Goal: Task Accomplishment & Management: Use online tool/utility

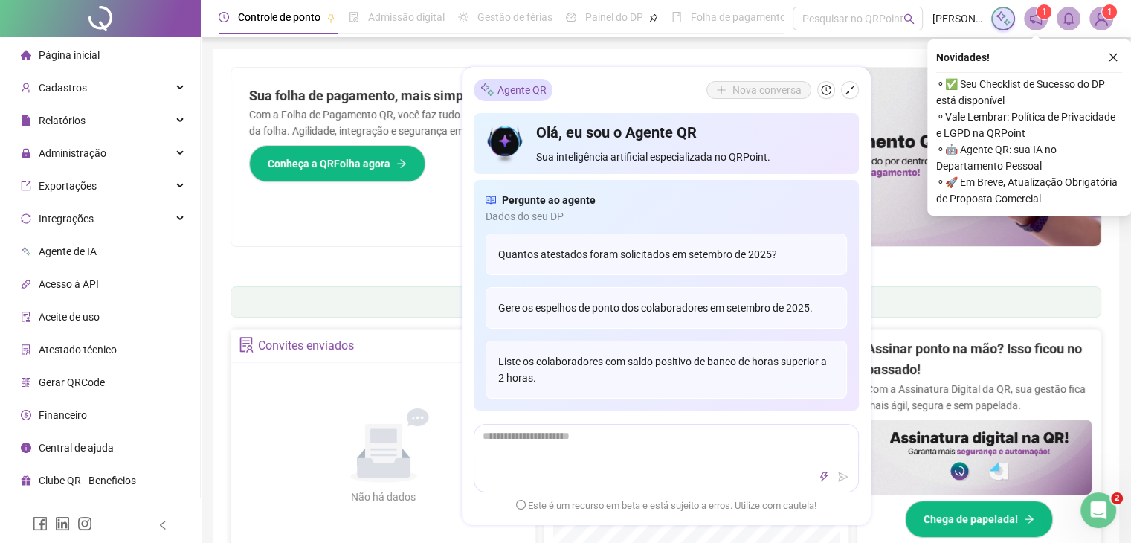
drag, startPoint x: 849, startPoint y: 89, endPoint x: 1049, endPoint y: 57, distance: 202.5
click at [850, 89] on icon "shrink" at bounding box center [849, 90] width 10 height 10
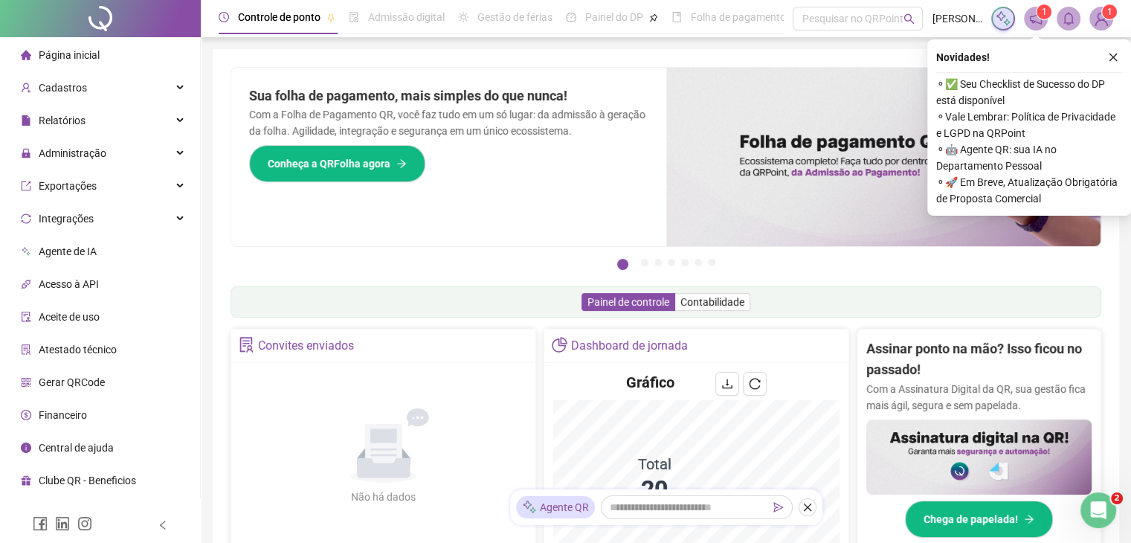
drag, startPoint x: 1114, startPoint y: 56, endPoint x: 469, endPoint y: 120, distance: 648.4
click at [1112, 56] on icon "close" at bounding box center [1113, 57] width 10 height 10
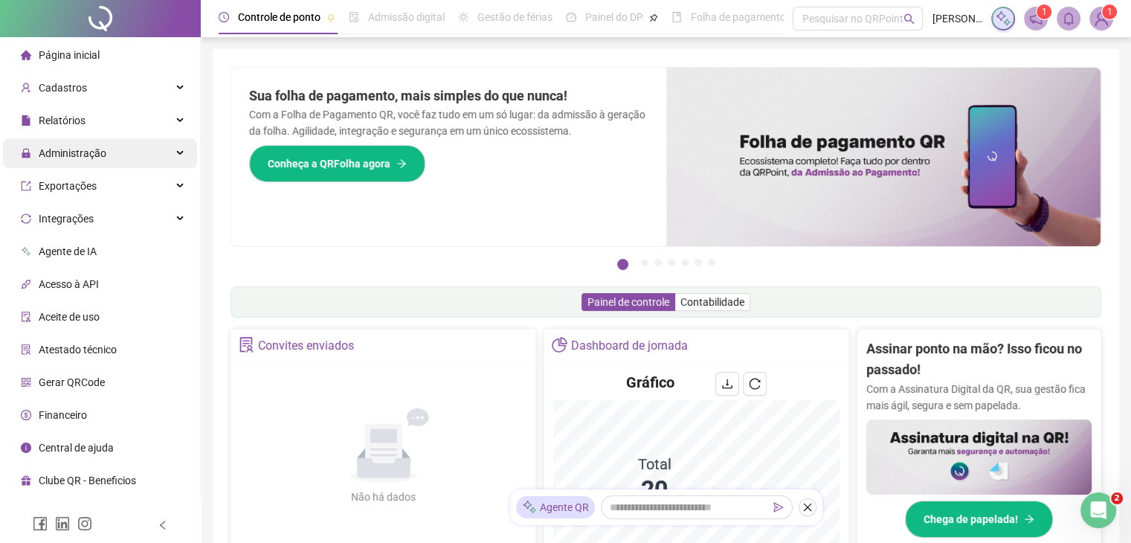
click at [125, 161] on div "Administração" at bounding box center [100, 153] width 194 height 30
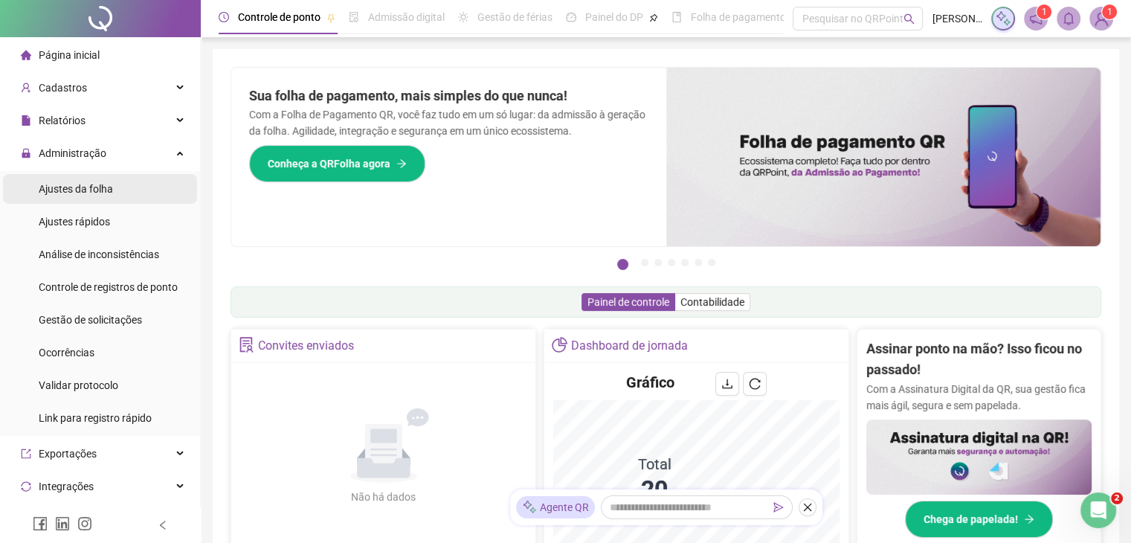
click at [117, 191] on li "Ajustes da folha" at bounding box center [100, 189] width 194 height 30
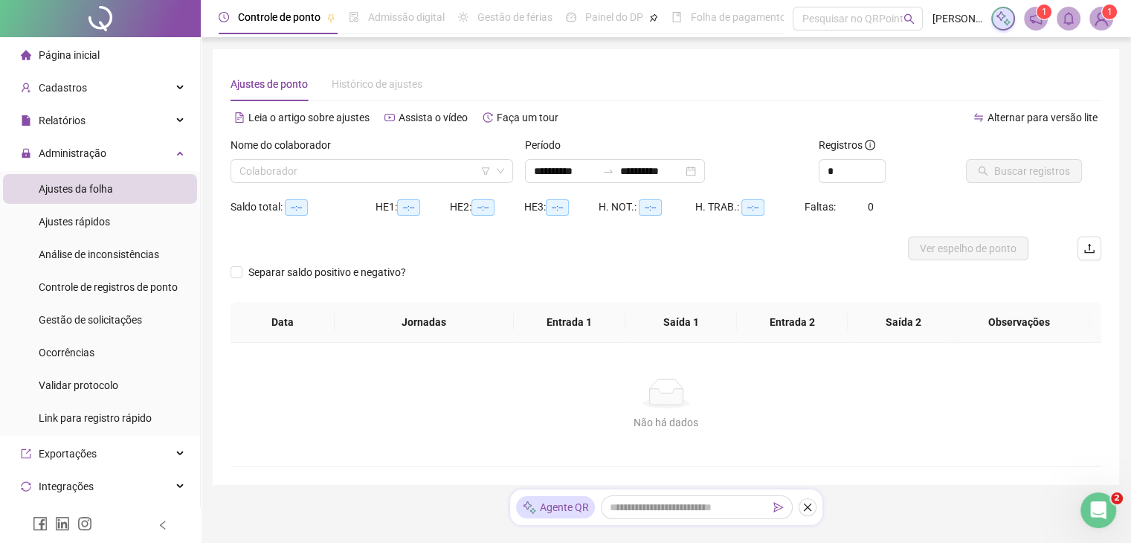
type input "**********"
click at [392, 167] on input "search" at bounding box center [364, 171] width 251 height 22
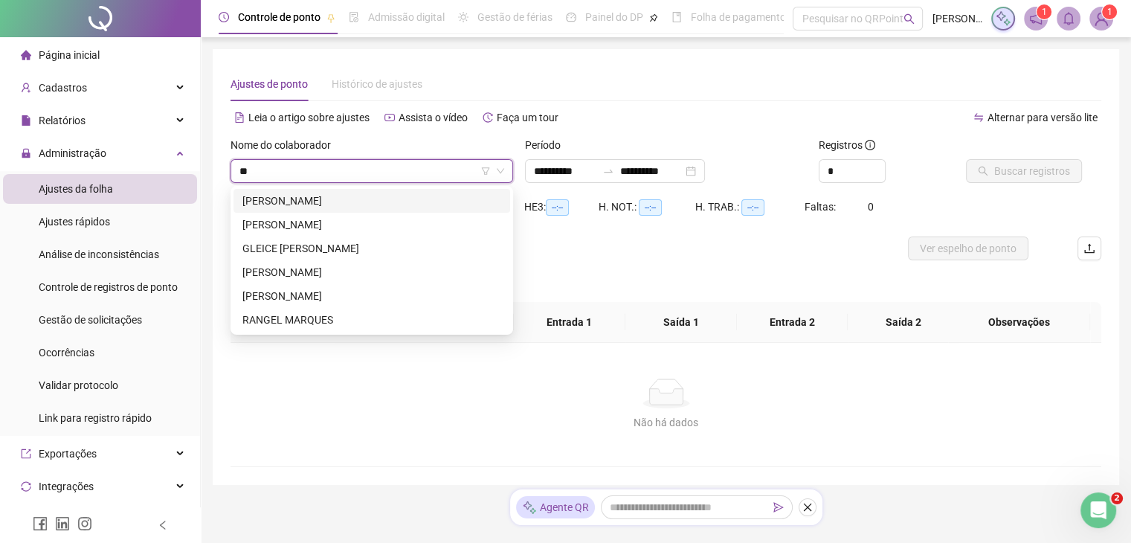
type input "***"
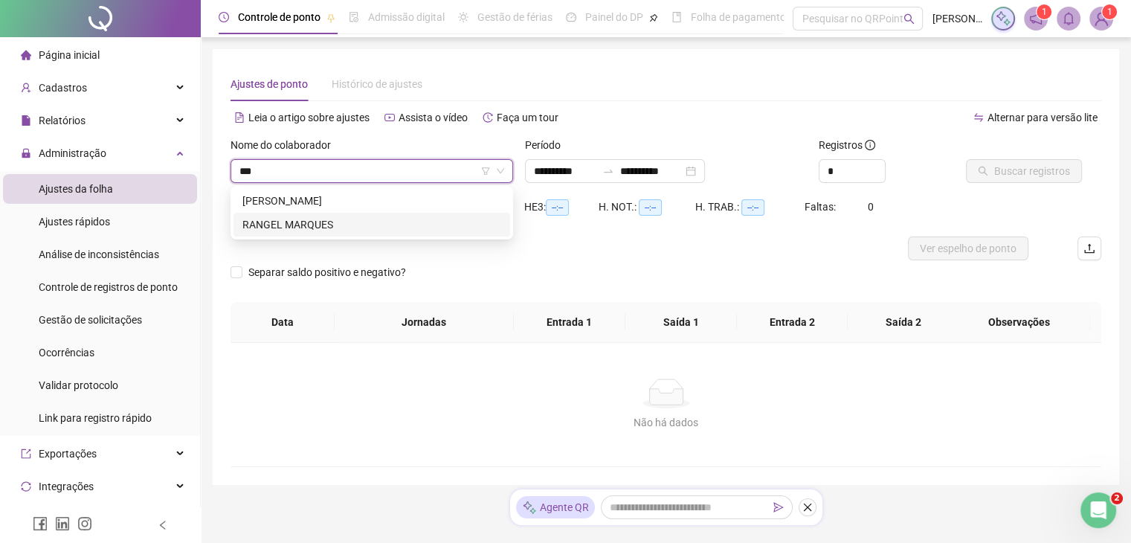
click at [358, 226] on div "RANGEL MARQUES" at bounding box center [371, 224] width 259 height 16
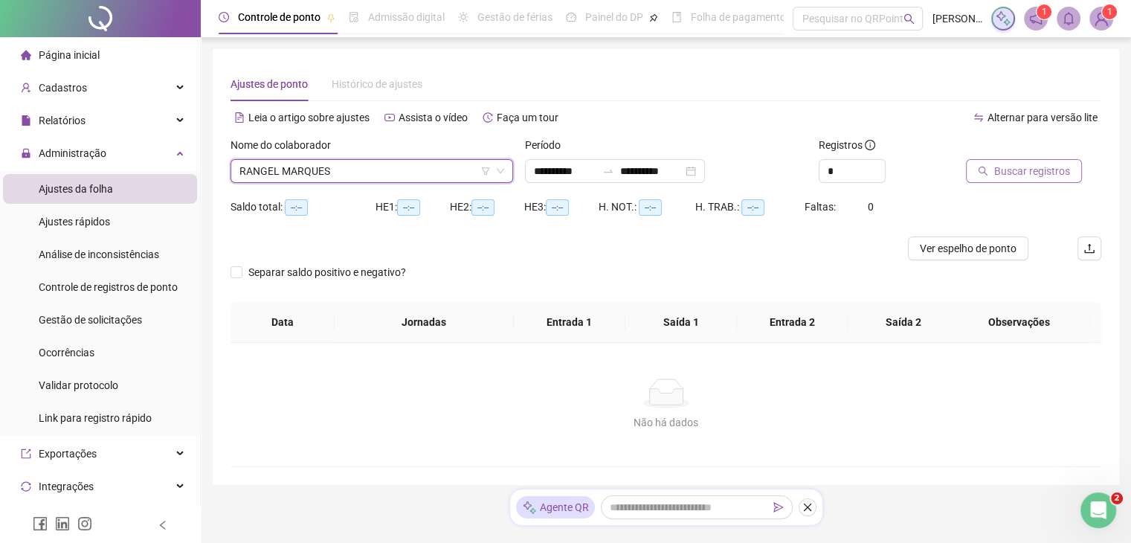
click at [1025, 173] on span "Buscar registros" at bounding box center [1032, 171] width 76 height 16
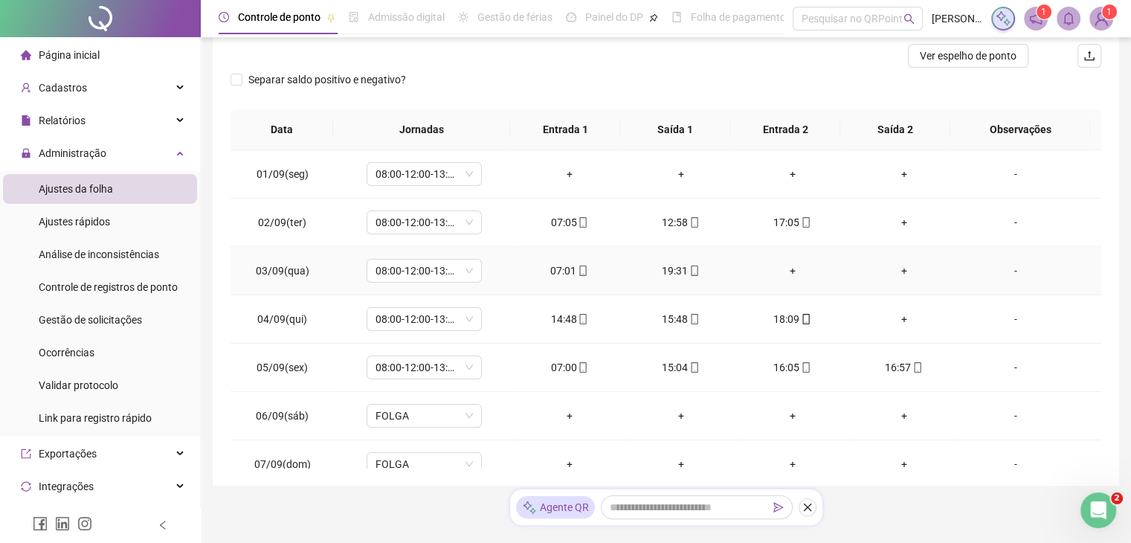
scroll to position [161, 0]
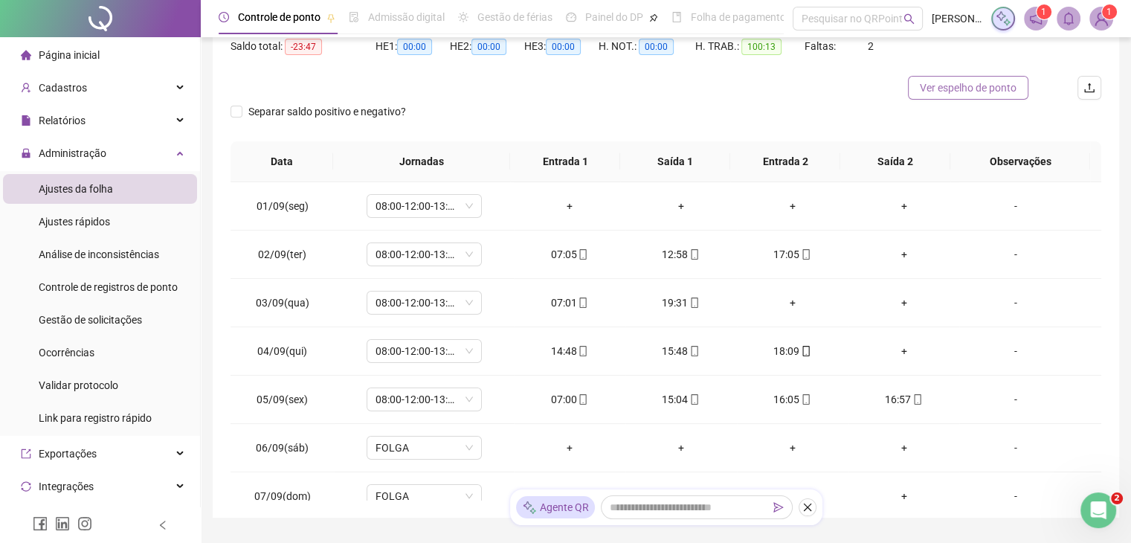
click at [1012, 85] on span "Ver espelho de ponto" at bounding box center [967, 88] width 97 height 16
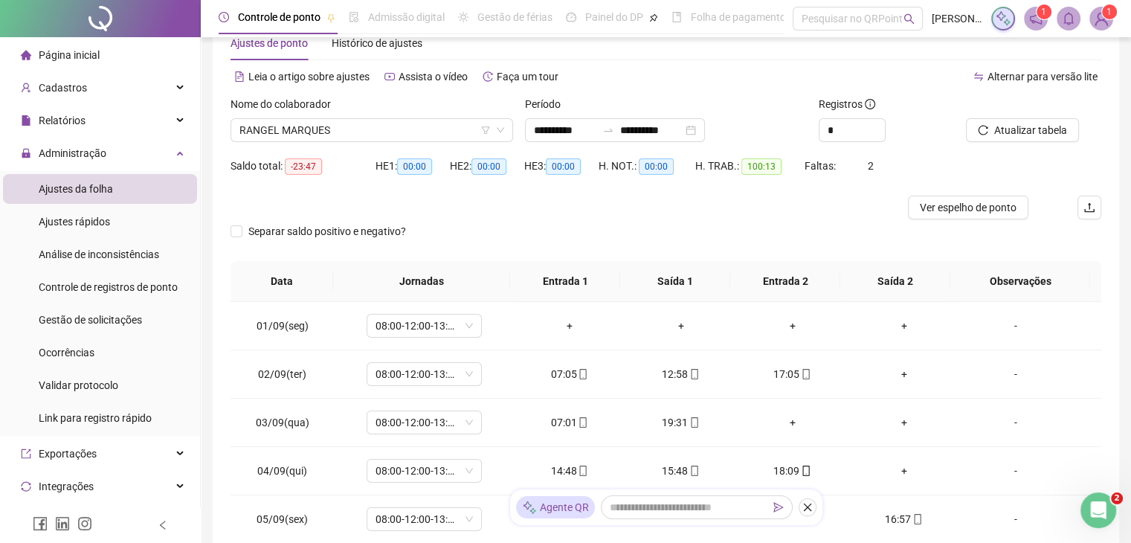
scroll to position [0, 0]
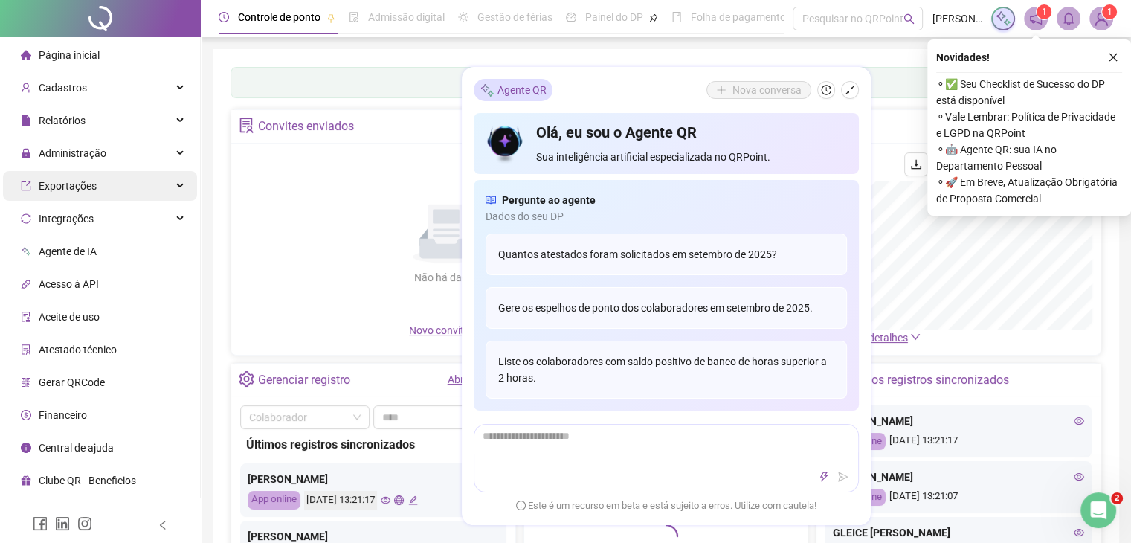
click at [79, 176] on span "Exportações" at bounding box center [59, 186] width 76 height 30
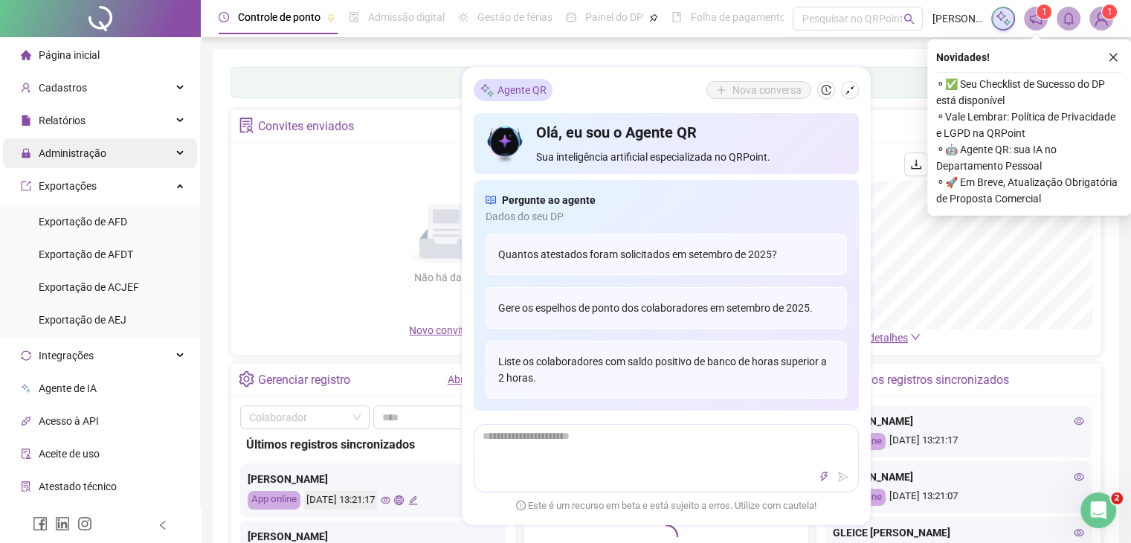
click at [82, 160] on span "Administração" at bounding box center [63, 153] width 85 height 30
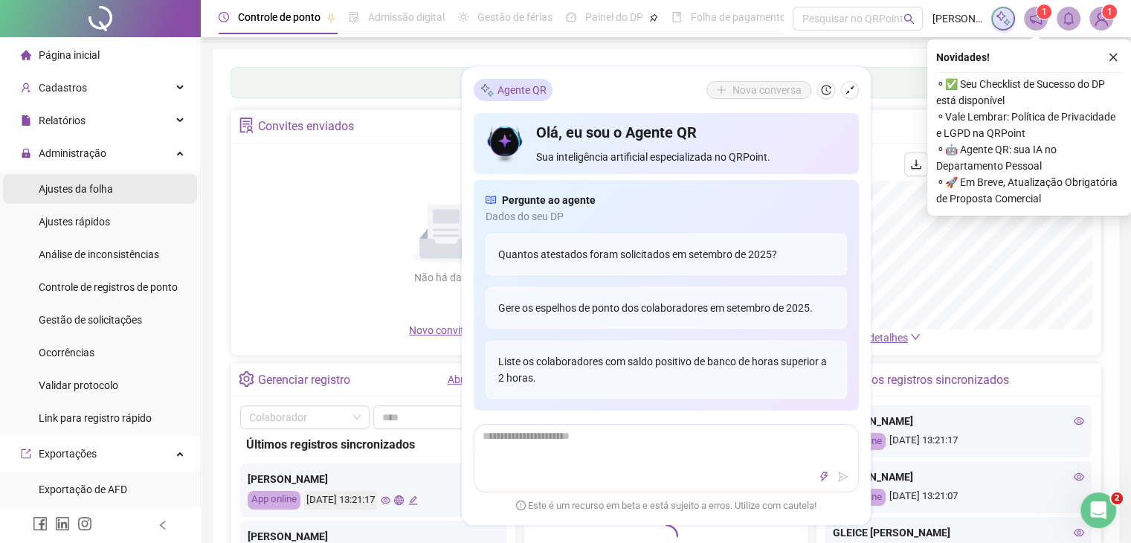
click at [81, 179] on div "Ajustes da folha" at bounding box center [76, 189] width 74 height 30
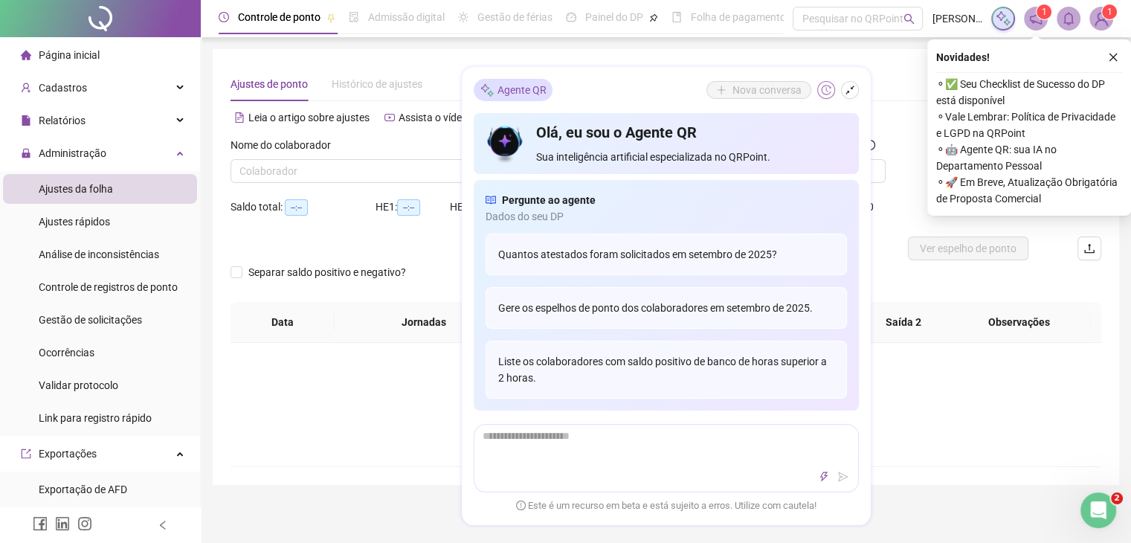
type input "**********"
click at [843, 95] on button "button" at bounding box center [850, 90] width 18 height 18
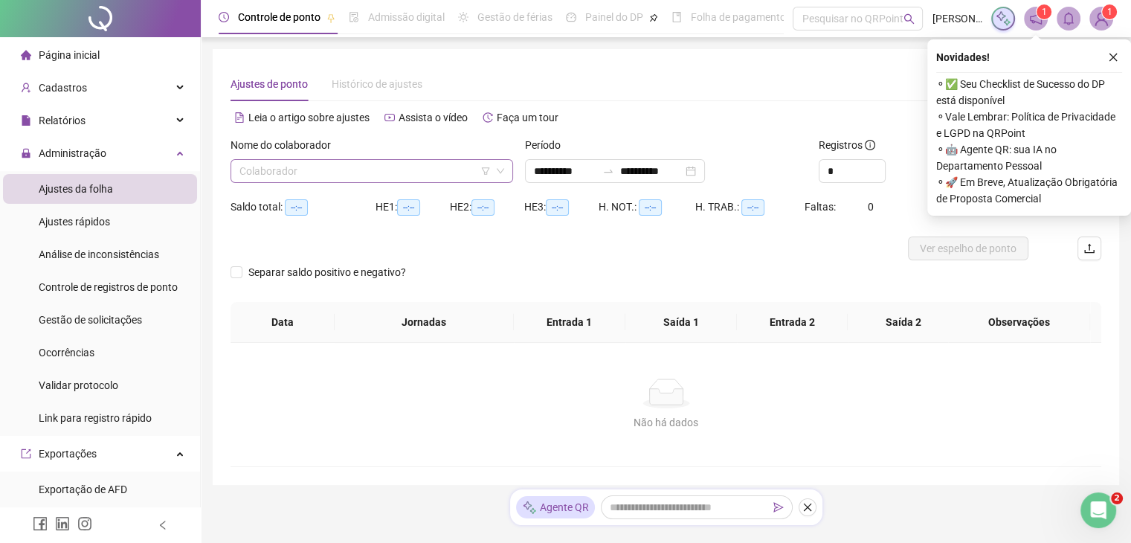
click at [378, 176] on input "search" at bounding box center [364, 171] width 251 height 22
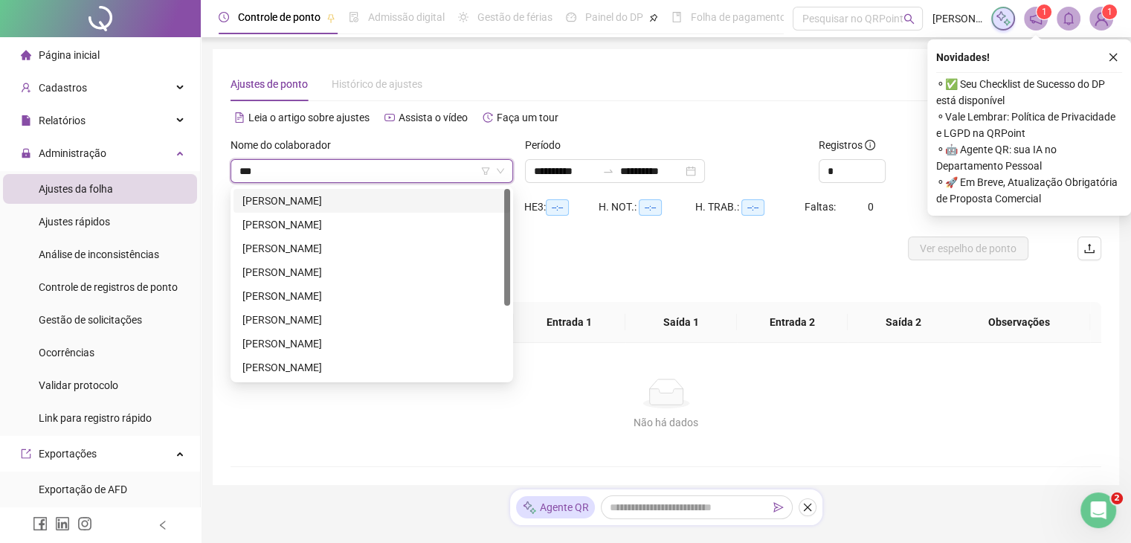
type input "****"
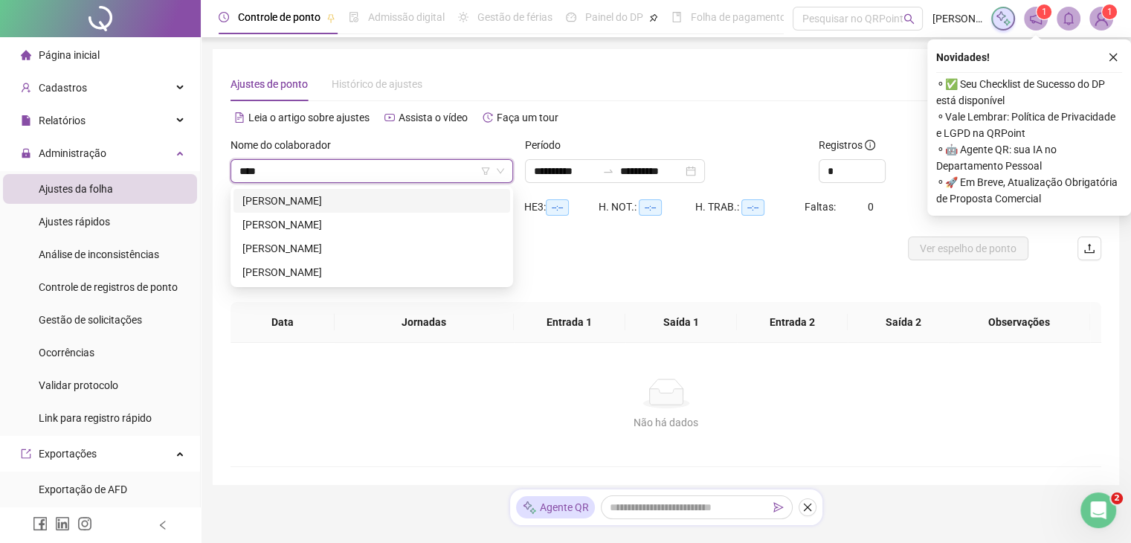
click at [389, 200] on div "[PERSON_NAME]" at bounding box center [371, 201] width 259 height 16
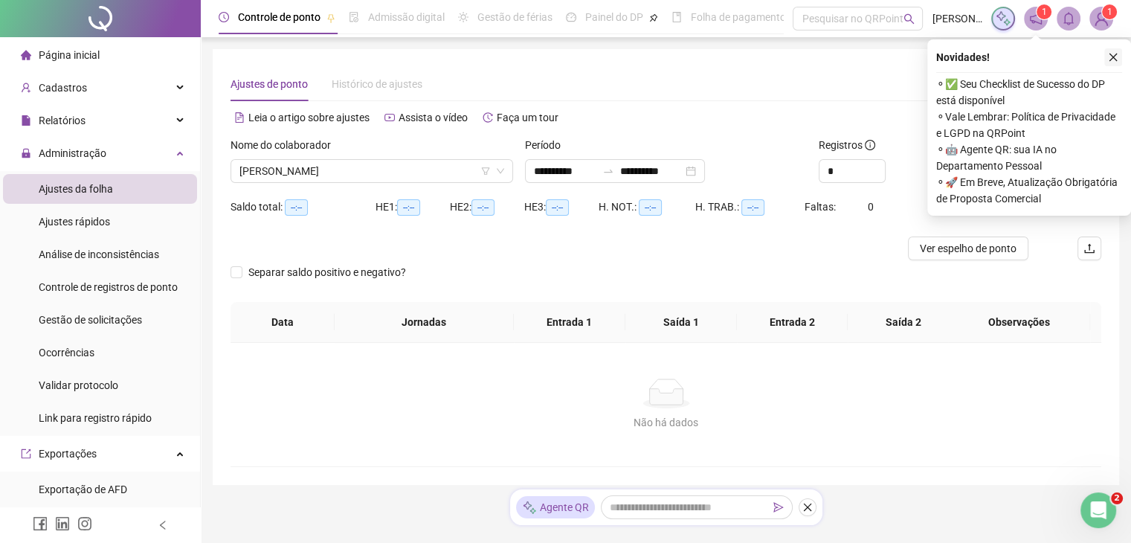
click at [1111, 56] on icon "close" at bounding box center [1113, 58] width 8 height 8
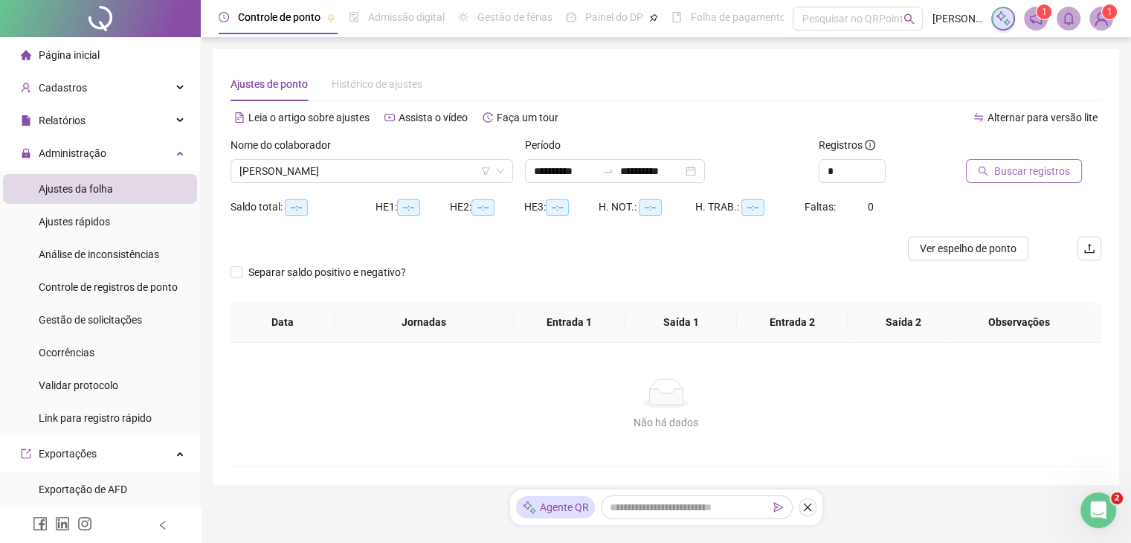
click at [1012, 173] on span "Buscar registros" at bounding box center [1032, 171] width 76 height 16
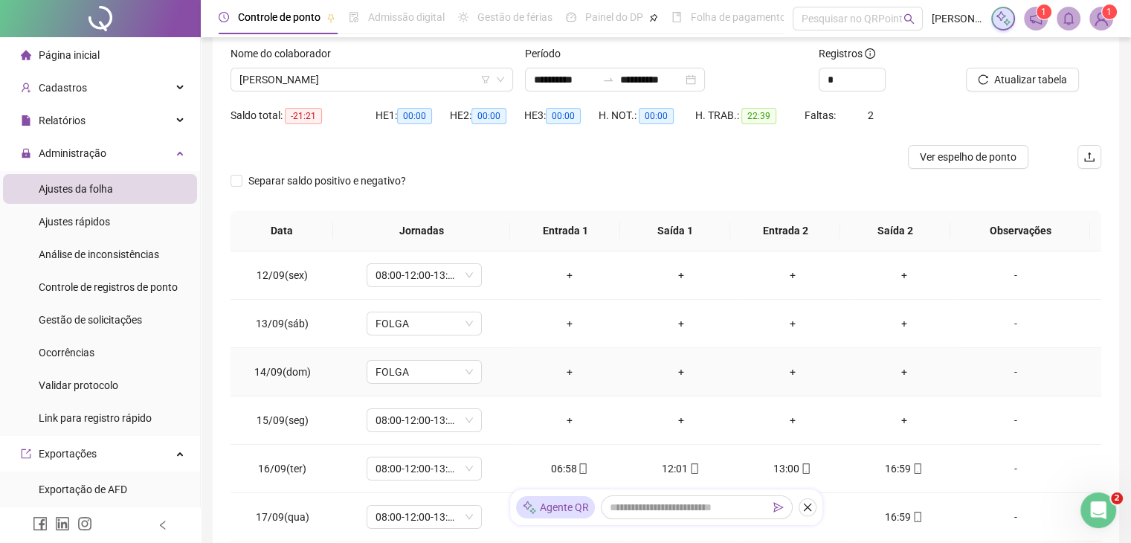
scroll to position [86, 0]
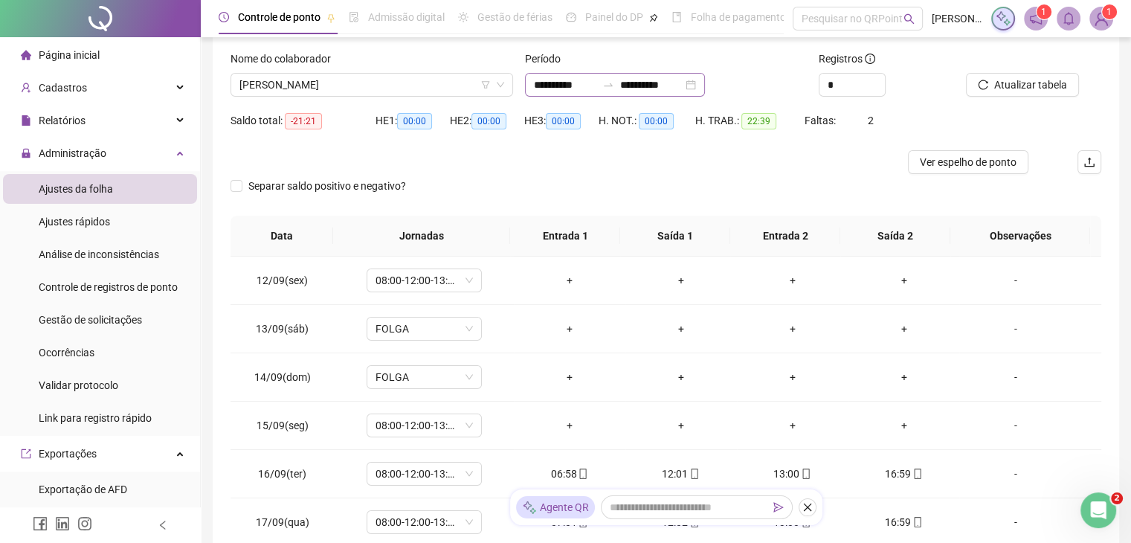
click at [614, 88] on icon "swap-right" at bounding box center [608, 85] width 12 height 12
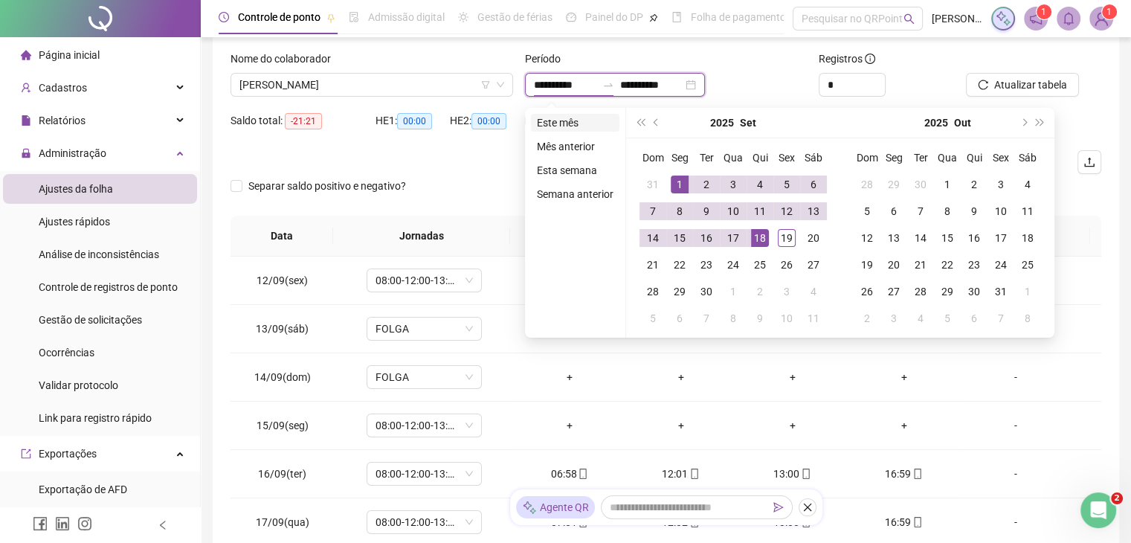
type input "**********"
click at [572, 120] on li "Este mês" at bounding box center [575, 123] width 88 height 18
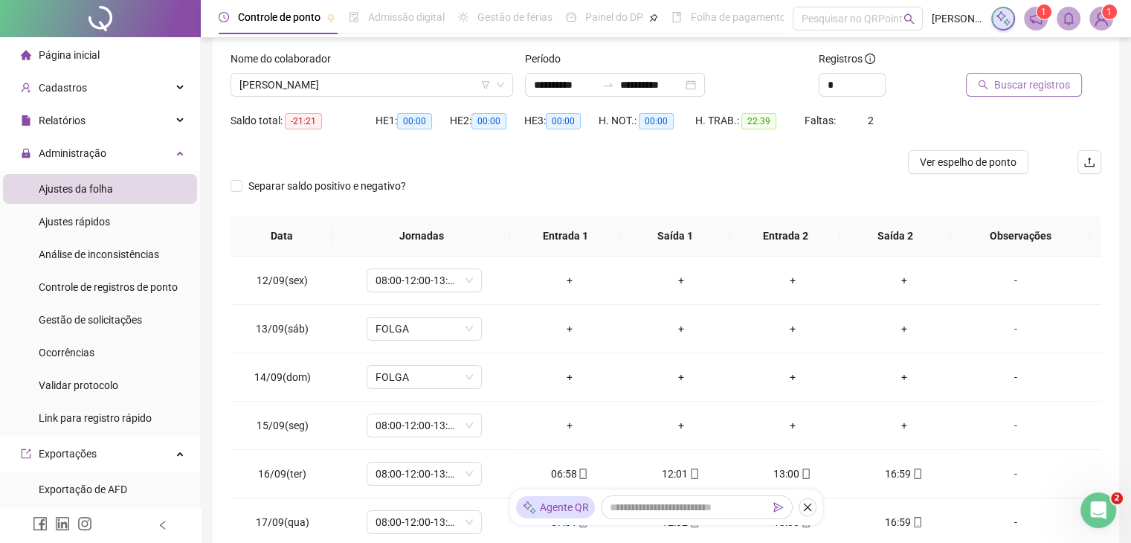
click at [1042, 86] on span "Buscar registros" at bounding box center [1032, 85] width 76 height 16
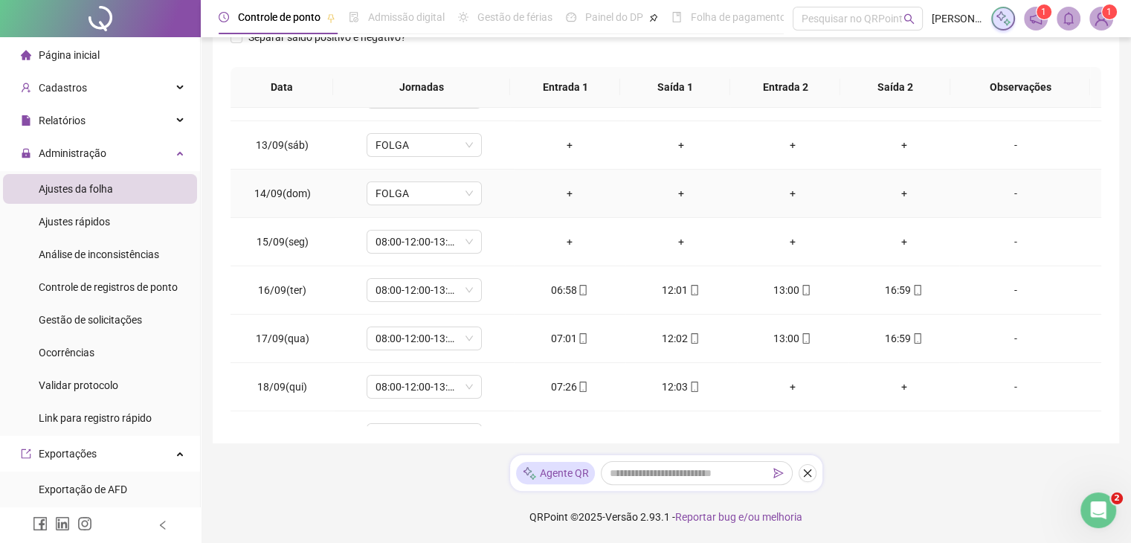
scroll to position [68, 0]
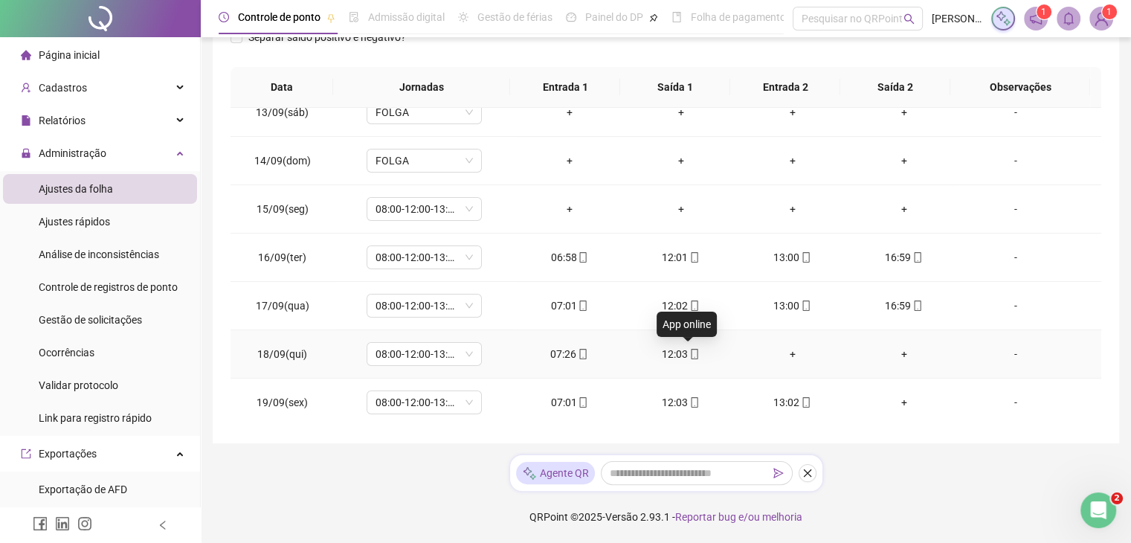
click at [689, 356] on icon "mobile" at bounding box center [694, 354] width 10 height 10
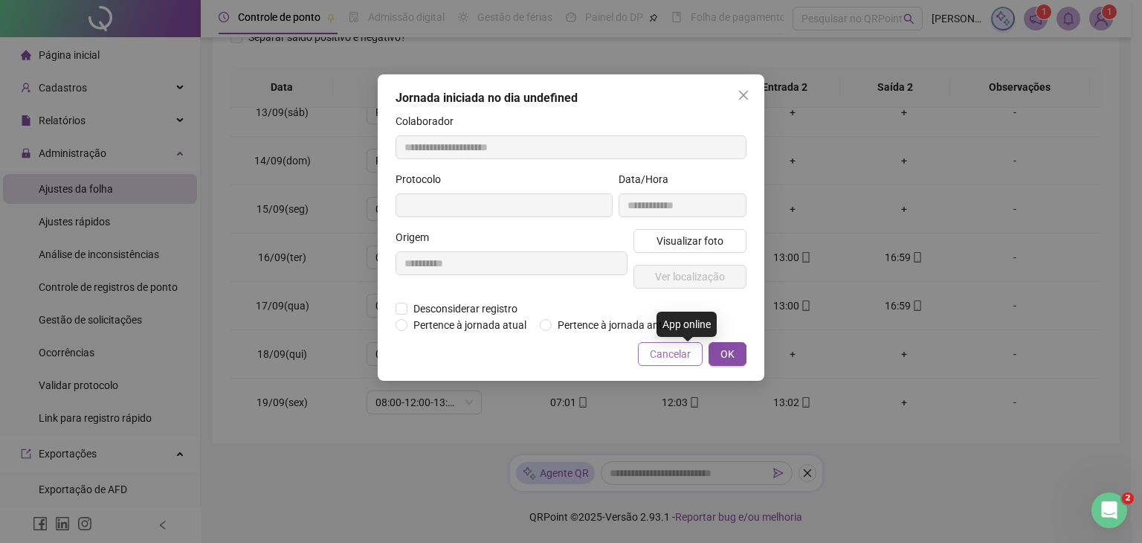
type input "**********"
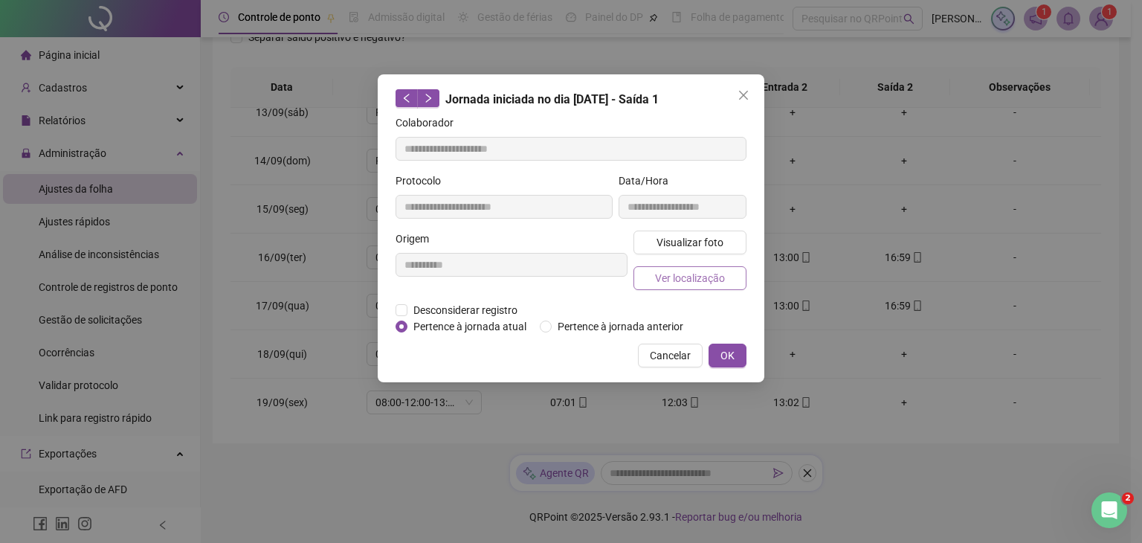
click at [705, 280] on span "Ver localização" at bounding box center [690, 278] width 70 height 16
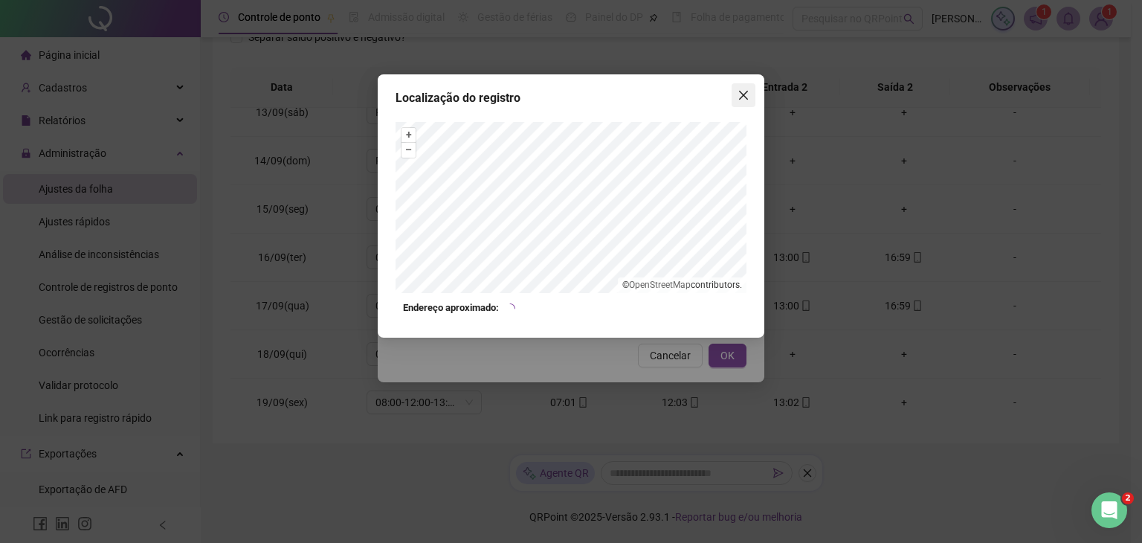
click at [745, 98] on icon "close" at bounding box center [743, 95] width 12 height 12
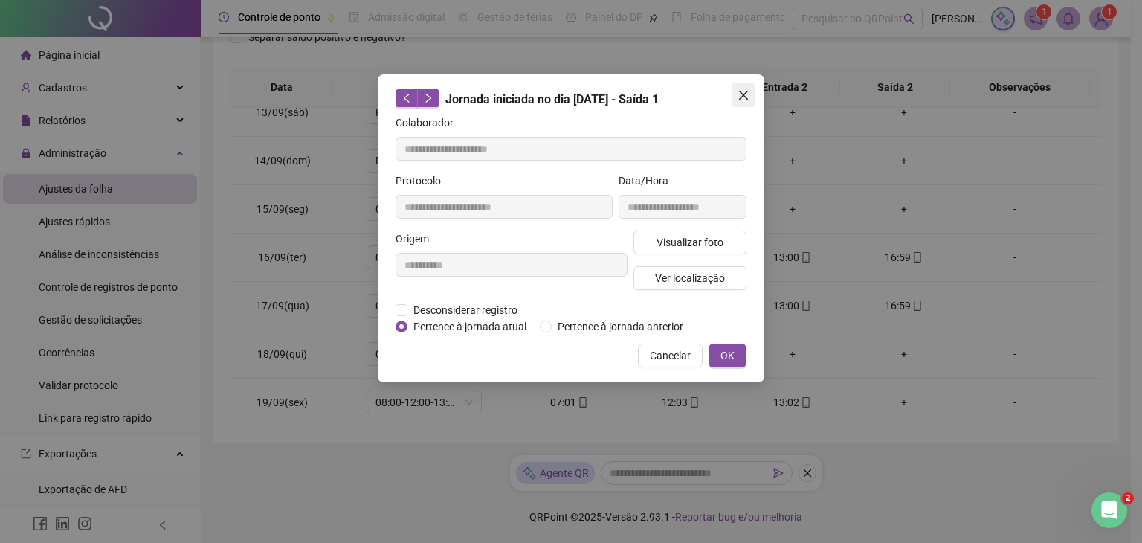
click at [746, 97] on icon "close" at bounding box center [743, 95] width 9 height 9
